Goal: Information Seeking & Learning: Learn about a topic

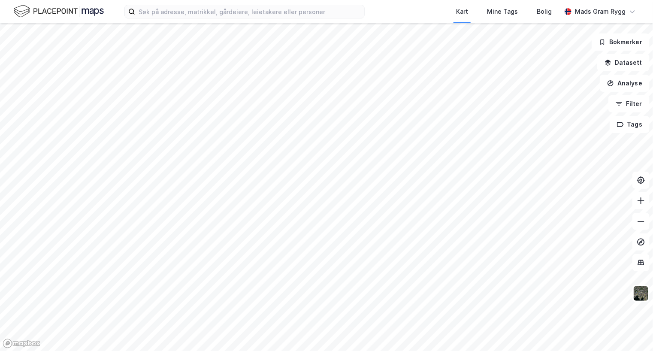
click at [653, 194] on html "Kart Mine Tags Bolig Mads Gram Rygg Bokmerker Datasett Analyse Filter Tags" at bounding box center [326, 175] width 653 height 351
click at [653, 152] on html "Kart Mine Tags Bolig Mads Gram Rygg Bokmerker Datasett Analyse Filter Tags" at bounding box center [326, 175] width 653 height 351
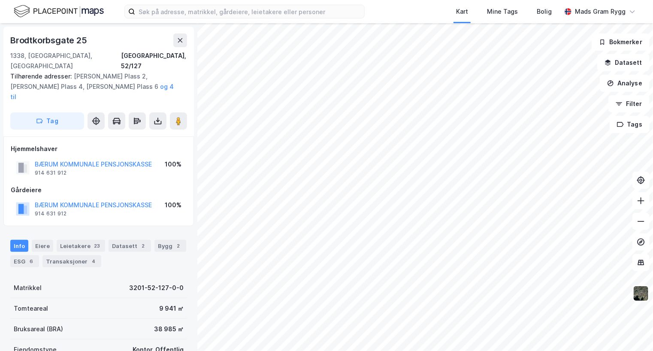
click at [22, 225] on div "Brodtkorbsgate 25 1338, [GEOGRAPHIC_DATA], [GEOGRAPHIC_DATA], 52/127 Tilhørende…" at bounding box center [326, 187] width 653 height 328
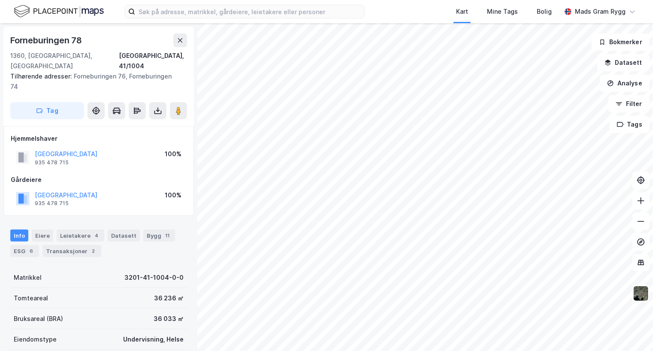
click at [653, 261] on html "Kart Mine Tags Bolig Mads Gram Rygg Forneburingen 78 1360, [GEOGRAPHIC_DATA], […" at bounding box center [326, 175] width 653 height 351
click at [653, 65] on html "Kart Mine Tags Bolig Mads Gram Rygg Forneburingen 78 1360, [GEOGRAPHIC_DATA], […" at bounding box center [326, 175] width 653 height 351
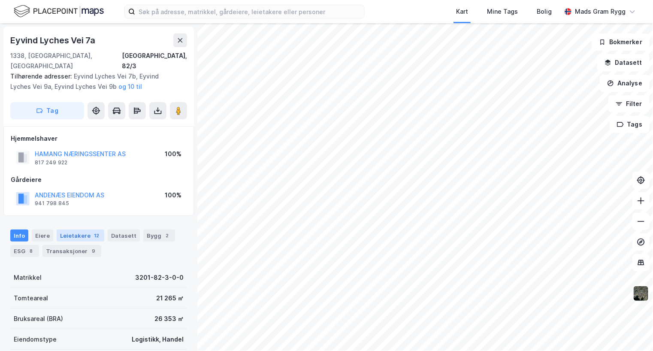
click at [70, 230] on div "Leietakere 12" at bounding box center [81, 236] width 48 height 12
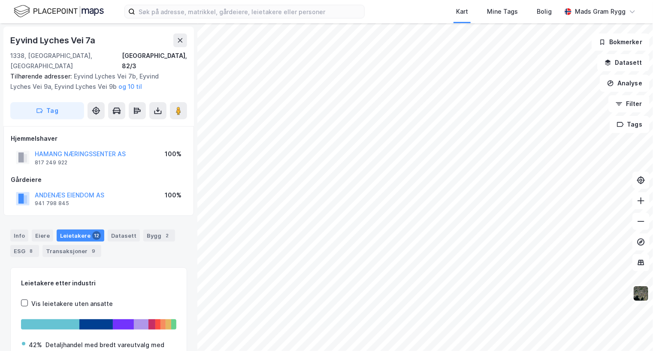
click at [79, 351] on html "Kart Mine Tags Bolig Mads Gram [PERSON_NAME] Lyches Vei 7a 1338, [GEOGRAPHIC_DA…" at bounding box center [326, 175] width 653 height 351
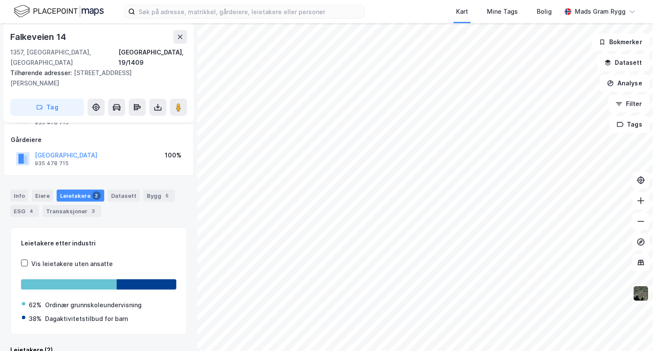
scroll to position [39, 0]
click at [20, 190] on div "Info" at bounding box center [19, 196] width 18 height 12
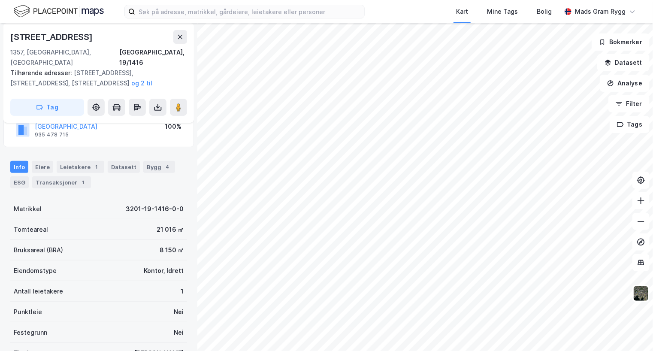
scroll to position [33, 0]
